Goal: Task Accomplishment & Management: Use online tool/utility

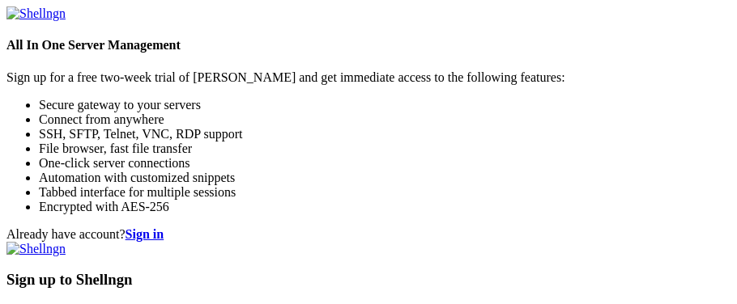
click at [66, 242] on link at bounding box center [35, 249] width 59 height 14
click at [402, 271] on h3 "Sign up to Shellngn" at bounding box center [368, 280] width 724 height 18
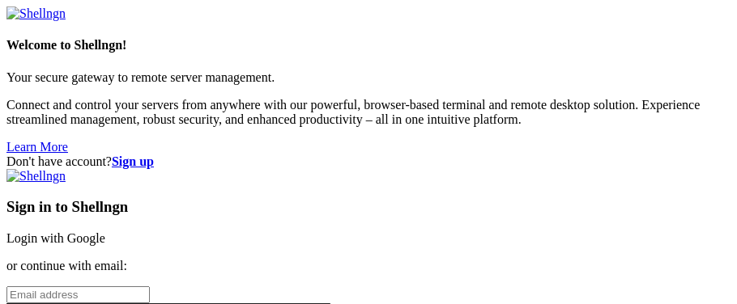
click at [617, 244] on div "Sign in to Shellngn Login with Google or continue with email: Remember Password…" at bounding box center [368, 278] width 724 height 218
click at [150, 287] on input "email" at bounding box center [77, 295] width 143 height 17
type input "[EMAIL_ADDRESS][DOMAIN_NAME]"
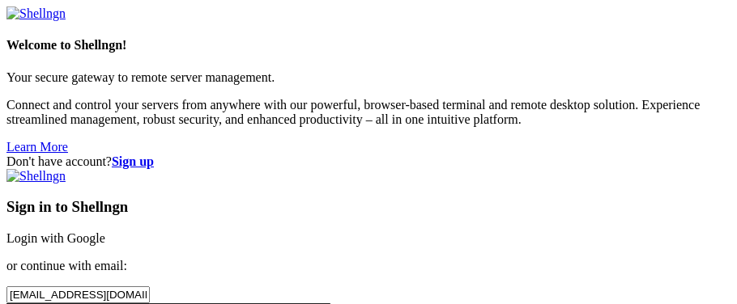
click at [154, 155] on strong "Sign up" at bounding box center [133, 162] width 42 height 14
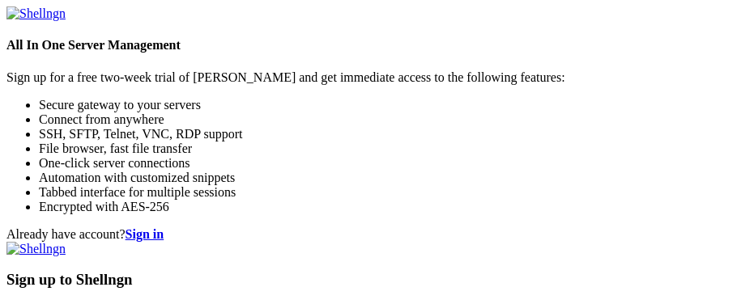
scroll to position [305, 0]
type input "[PERSON_NAME]"
type input "[EMAIL_ADDRESS][DOMAIN_NAME]"
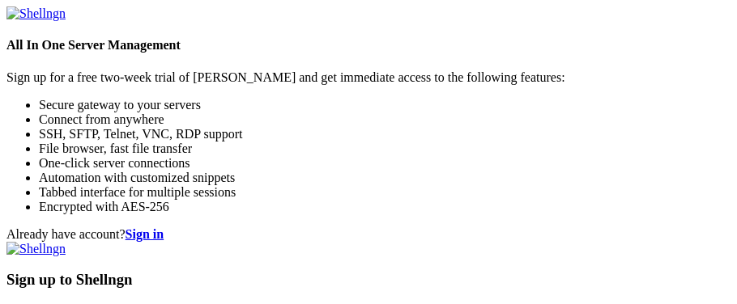
checkbox input "true"
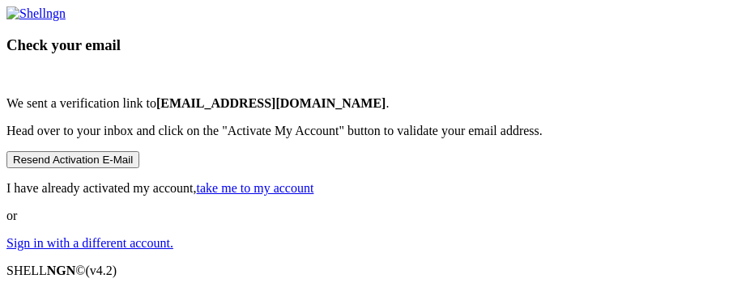
scroll to position [56, 0]
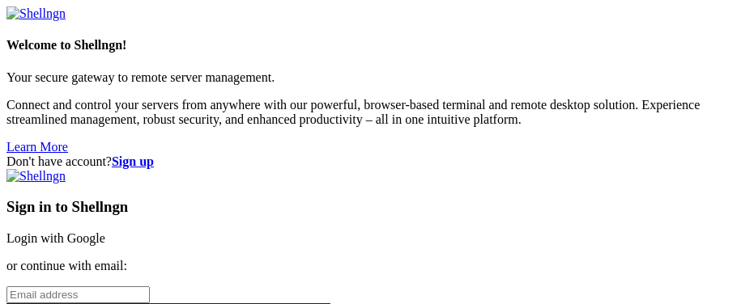
scroll to position [201, 0]
click at [150, 287] on input "email" at bounding box center [77, 295] width 143 height 17
type input "[EMAIL_ADDRESS][DOMAIN_NAME]"
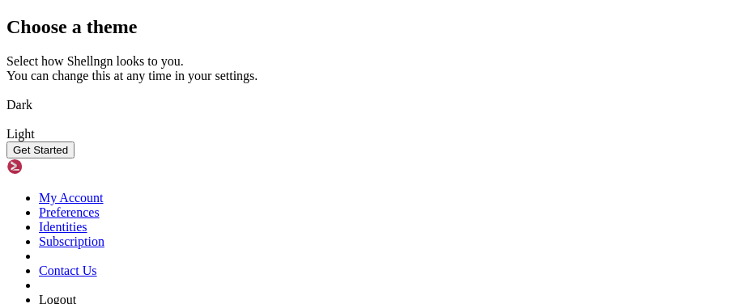
click at [6, 95] on img at bounding box center [6, 95] width 0 height 0
click at [660, 159] on div "Choose a theme Select how Shellngn looks to you. You can change this at any tim…" at bounding box center [368, 87] width 724 height 142
click at [635, 142] on div "Select how Shellngn looks to you. You can change this at any time in your setti…" at bounding box center [368, 97] width 724 height 87
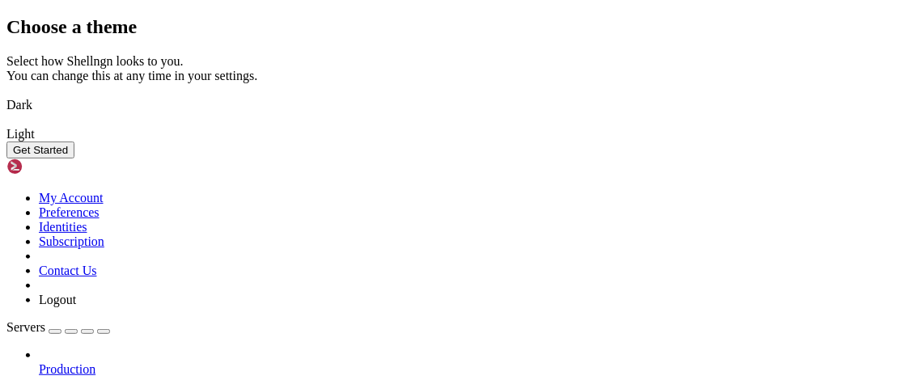
click at [74, 159] on button "Get Started" at bounding box center [40, 150] width 68 height 17
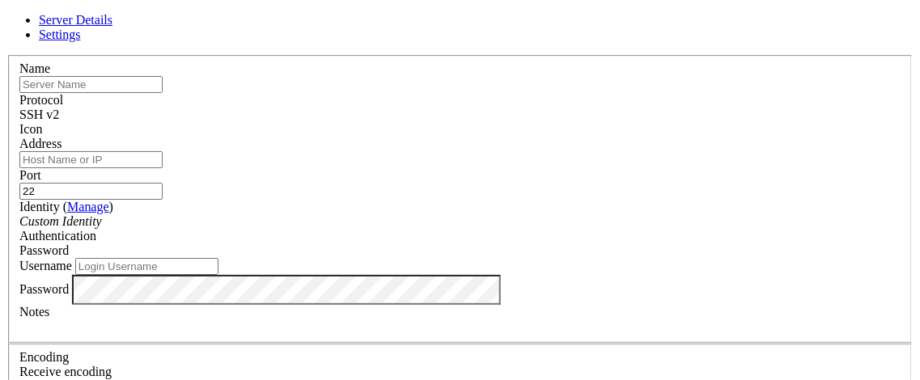
click at [163, 93] on input "text" at bounding box center [90, 84] width 143 height 17
type input "OverTheWire"
click at [163, 183] on input "22" at bounding box center [90, 191] width 143 height 17
type input "2220"
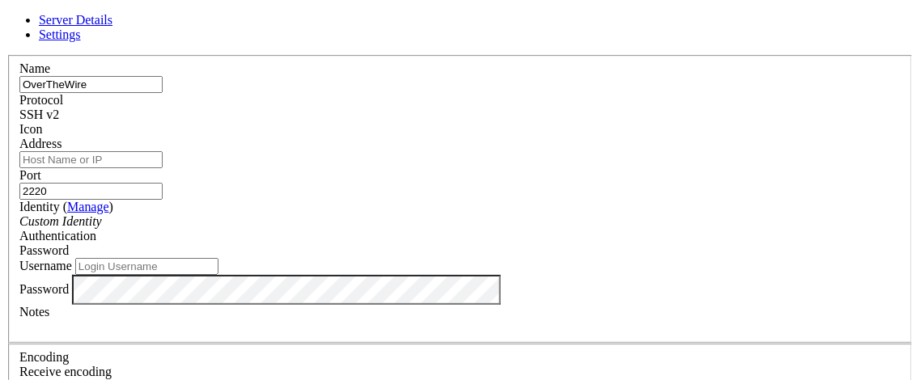
click at [163, 168] on input "Address" at bounding box center [90, 159] width 143 height 17
paste input "bandit.labs.overthewire.org"
type input "bandit.labs.overthewire.org"
click at [380, 229] on div "Custom Identity" at bounding box center [460, 222] width 882 height 15
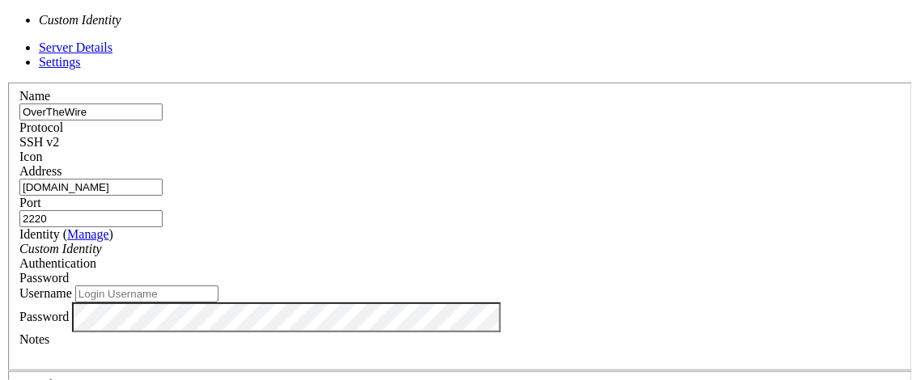
click at [386, 242] on div "Custom Identity" at bounding box center [460, 249] width 882 height 15
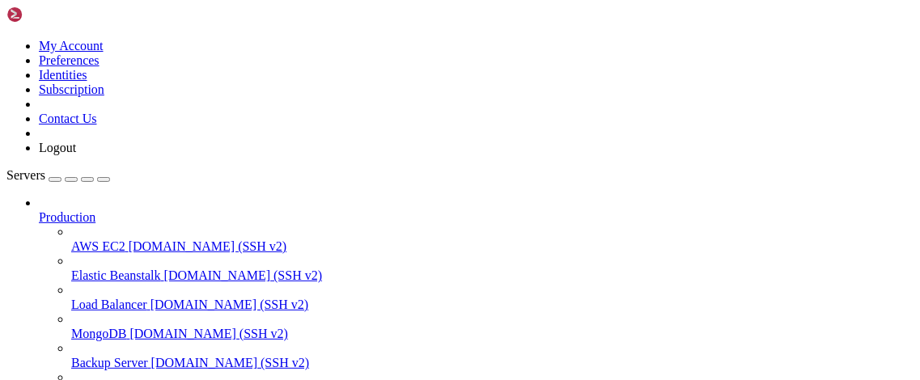
scroll to position [272, 0]
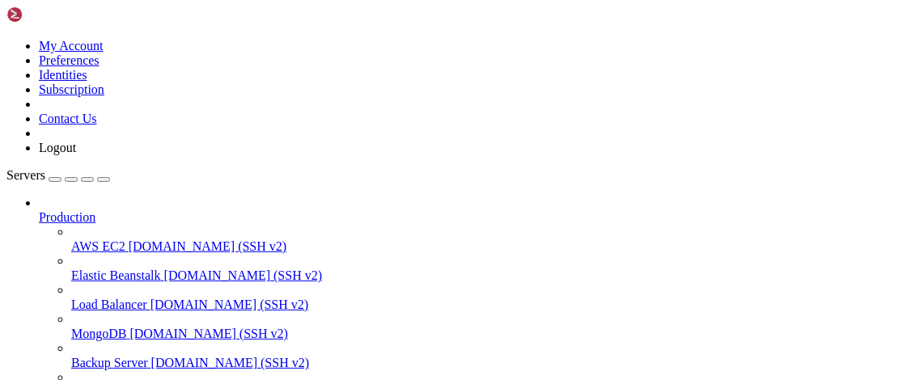
scroll to position [0, 0]
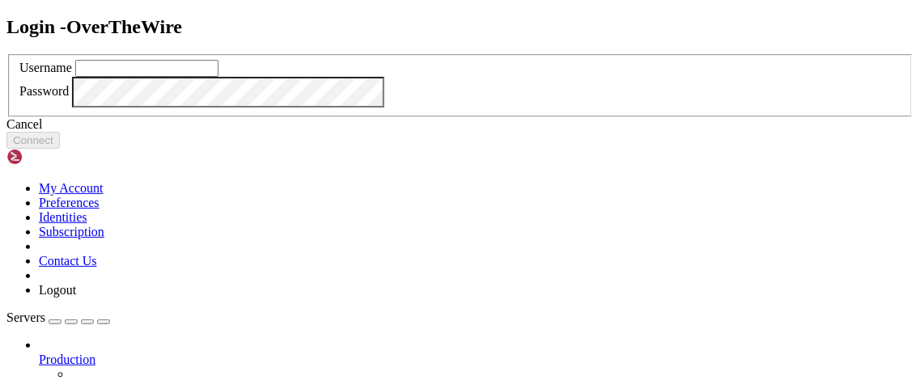
click at [219, 77] on input "text" at bounding box center [146, 68] width 143 height 17
type input "a"
type input "teste"
click button "Connect" at bounding box center [32, 140] width 53 height 17
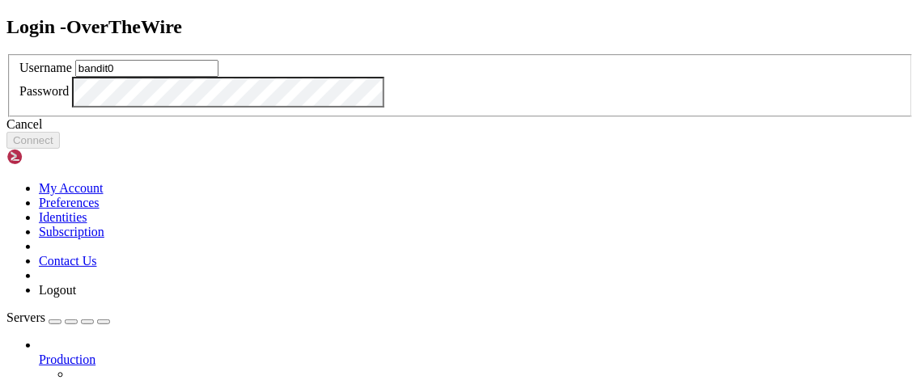
type input "bandit0"
click button "Connect" at bounding box center [32, 140] width 53 height 17
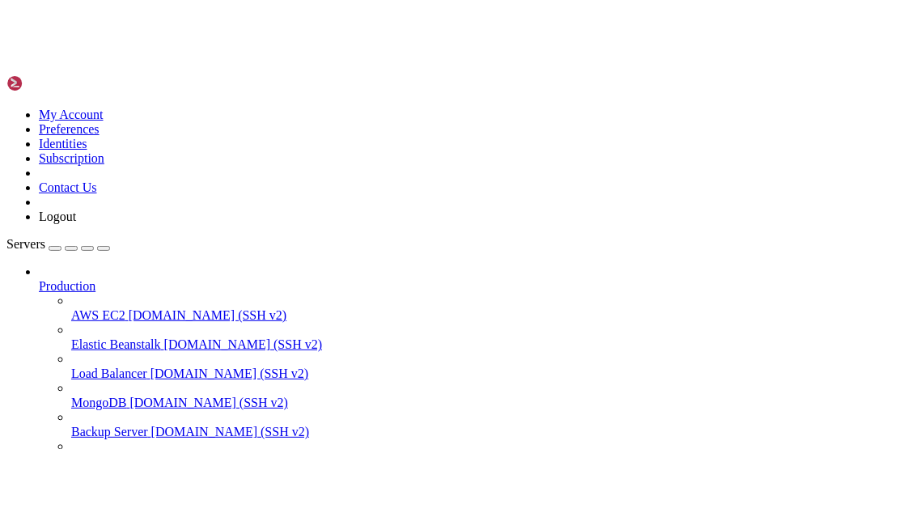
scroll to position [932, 0]
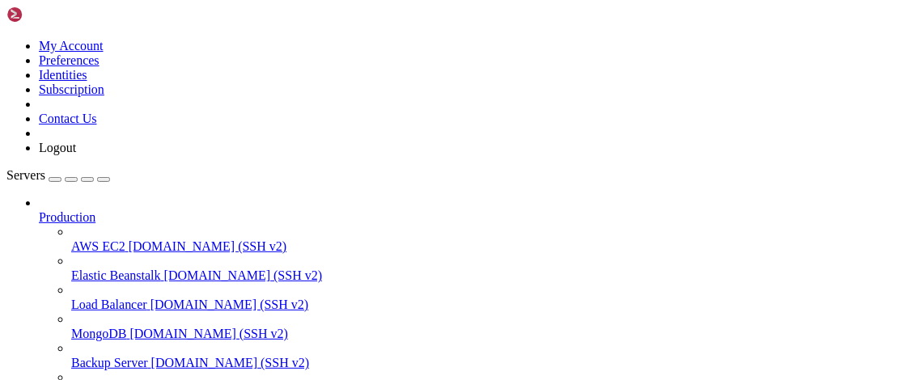
drag, startPoint x: 487, startPoint y: 1034, endPoint x: 431, endPoint y: 1003, distance: 64.5
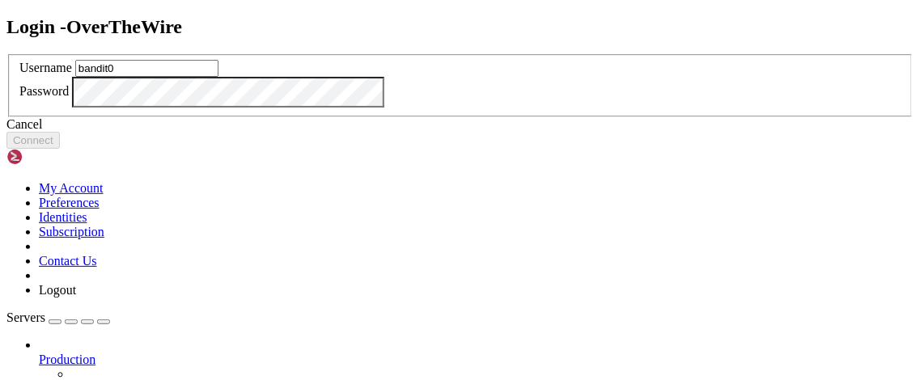
type input "bandit0"
click button "Connect" at bounding box center [32, 140] width 53 height 17
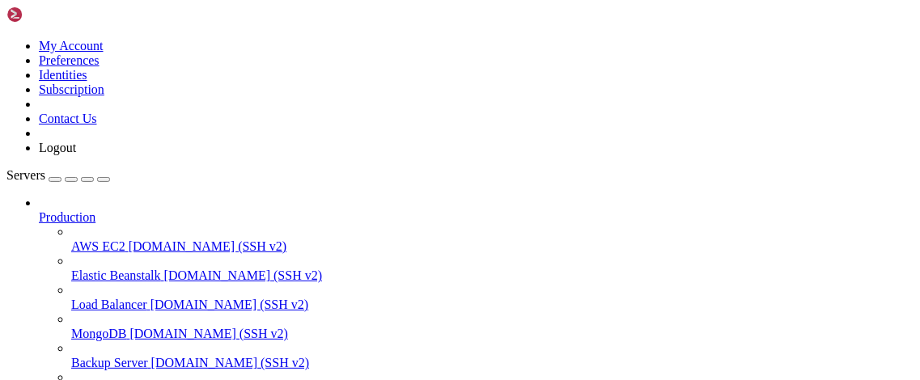
drag, startPoint x: 274, startPoint y: 1084, endPoint x: 278, endPoint y: 1165, distance: 81.0
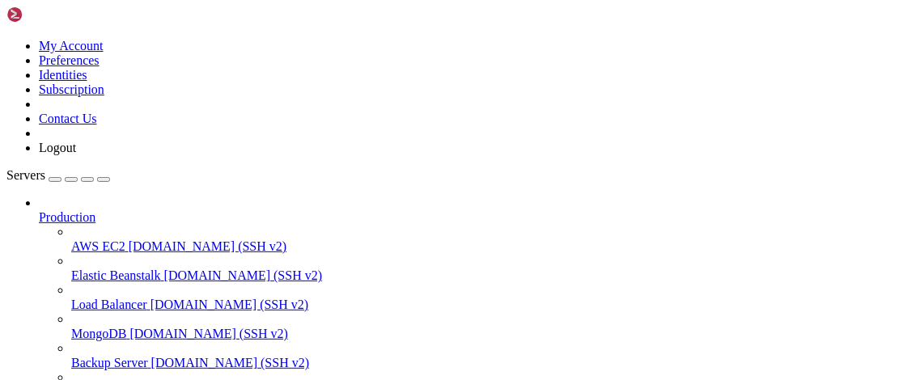
click at [6, 39] on link at bounding box center [6, 39] width 0 height 0
drag, startPoint x: 34, startPoint y: 975, endPoint x: 74, endPoint y: 969, distance: 40.9
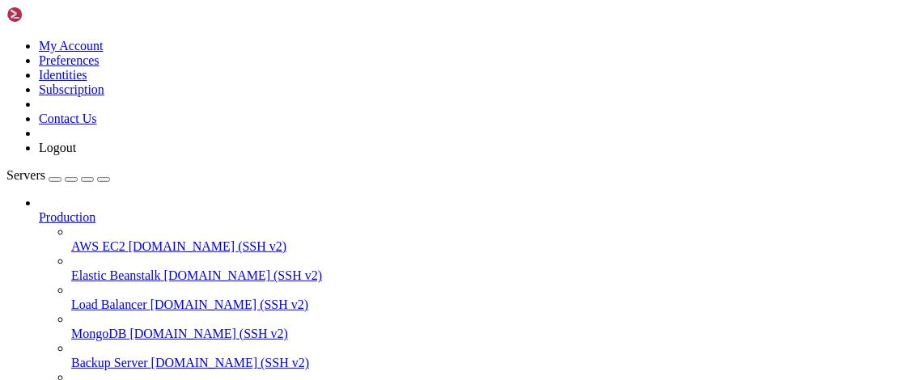
scroll to position [2207, 0]
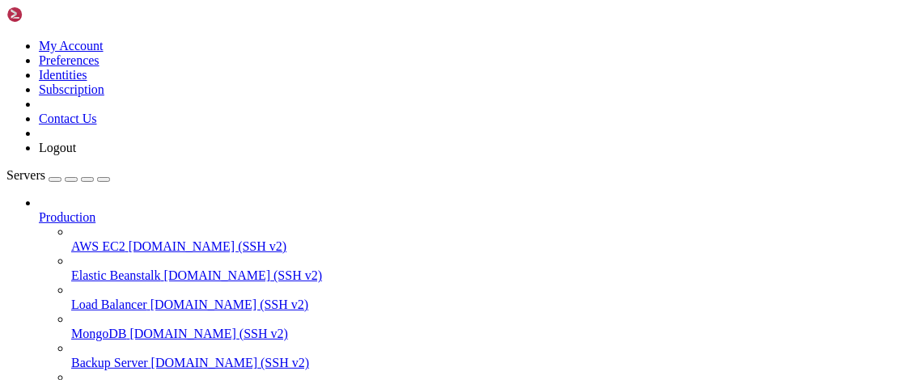
drag, startPoint x: 486, startPoint y: 1139, endPoint x: 263, endPoint y: 1132, distance: 222.7
